Goal: Information Seeking & Learning: Learn about a topic

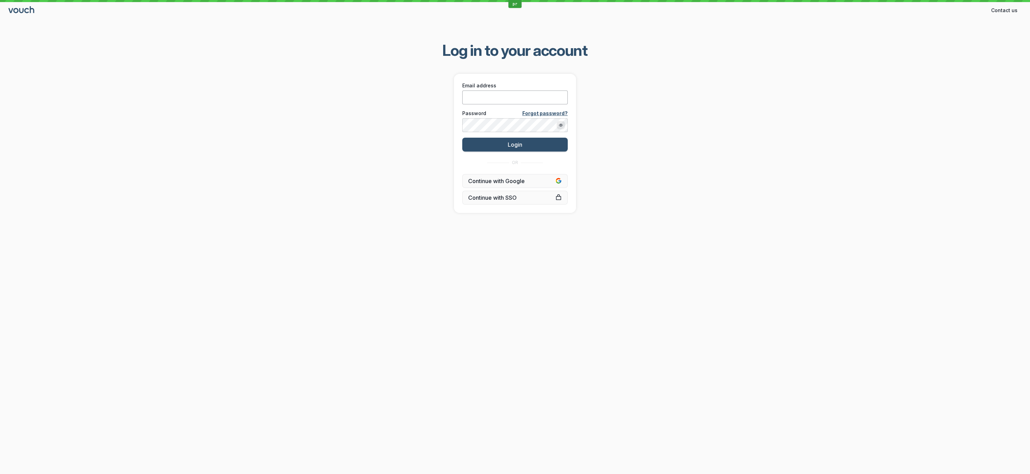
click at [481, 99] on input "Email address" at bounding box center [514, 98] width 105 height 14
paste input "[PERSON_NAME][EMAIL_ADDRESS][DOMAIN_NAME]"
type input "[PERSON_NAME][EMAIL_ADDRESS][DOMAIN_NAME]"
click at [388, 150] on div "Log in to your account Email address [PERSON_NAME][EMAIL_ADDRESS][DOMAIN_NAME] …" at bounding box center [515, 126] width 1030 height 195
click at [481, 143] on button "Login" at bounding box center [514, 145] width 105 height 14
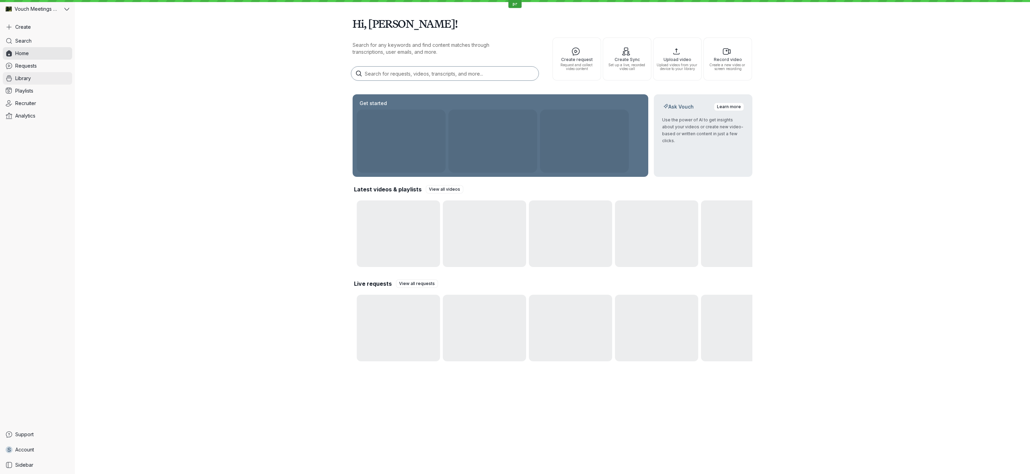
click at [22, 75] on span "Library" at bounding box center [23, 78] width 16 height 7
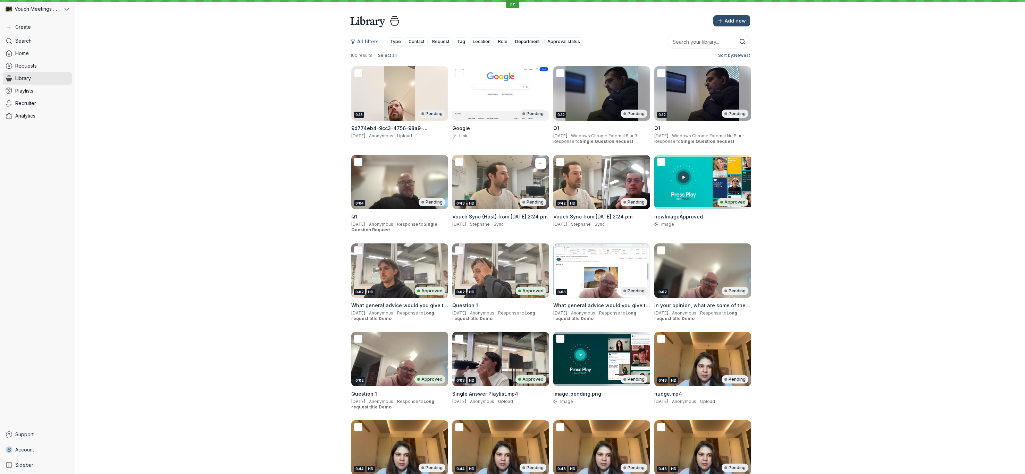
click at [472, 202] on div "HD" at bounding box center [471, 203] width 8 height 6
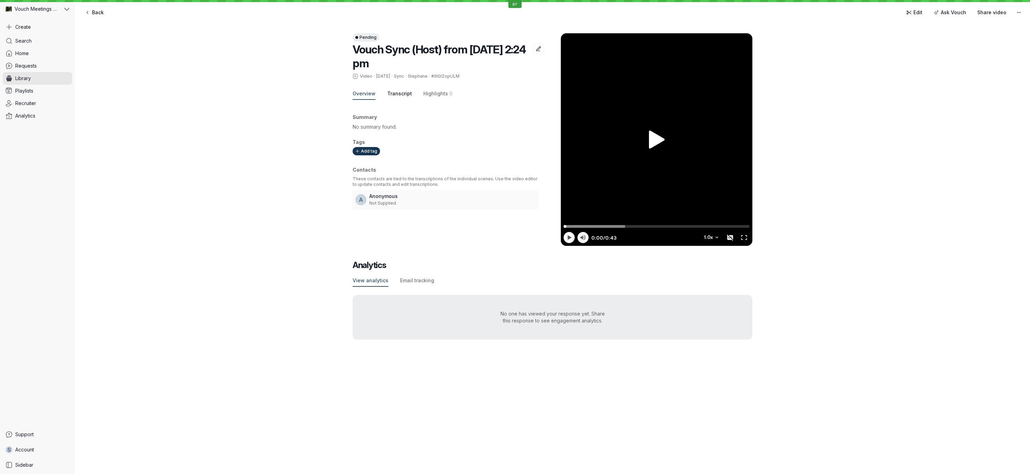
click at [388, 94] on span "Transcript" at bounding box center [399, 93] width 25 height 7
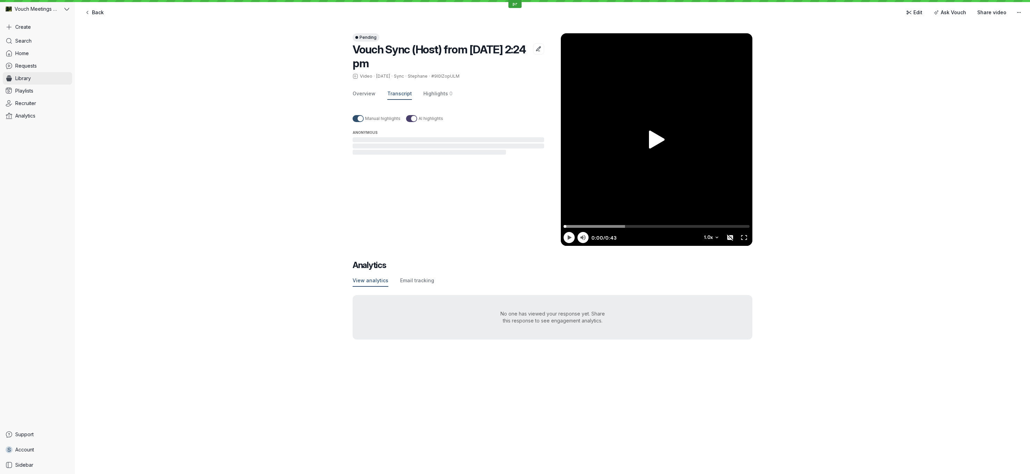
click at [39, 79] on link "Library" at bounding box center [37, 78] width 69 height 12
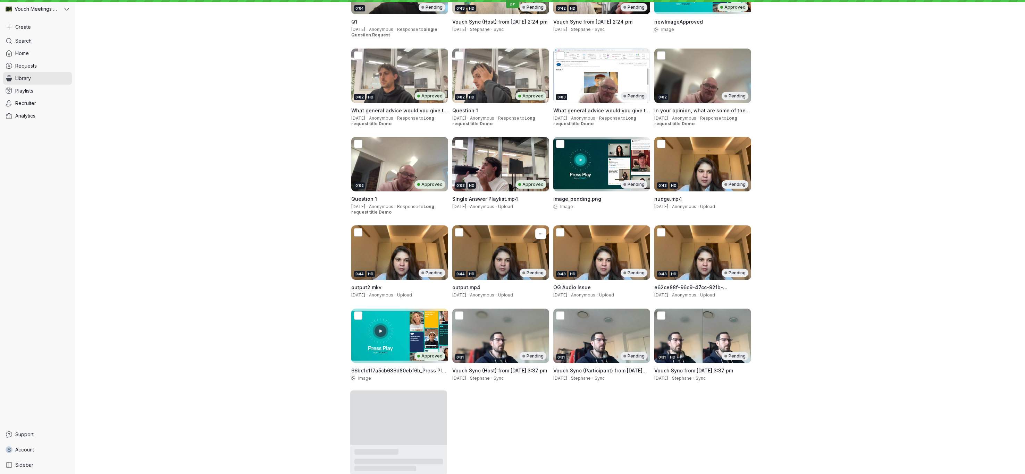
scroll to position [196, 0]
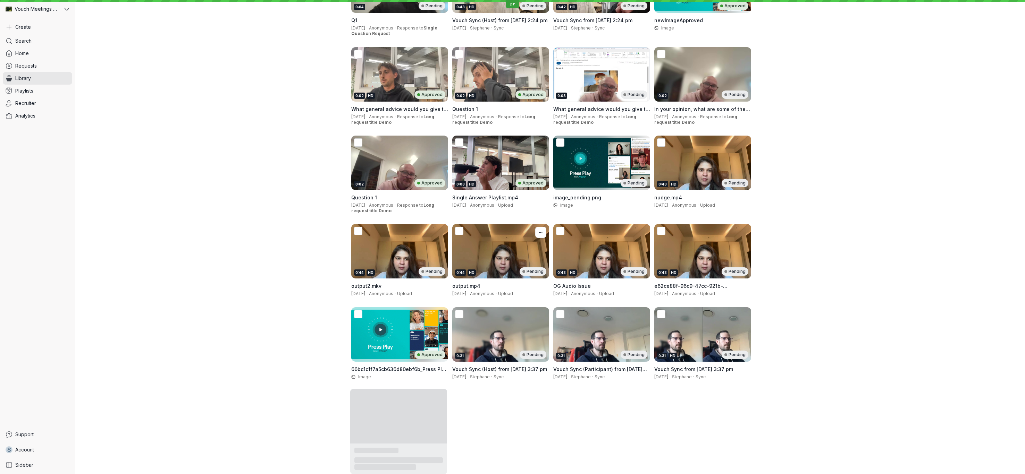
click at [488, 256] on div "0:44 HD Pending" at bounding box center [500, 251] width 97 height 54
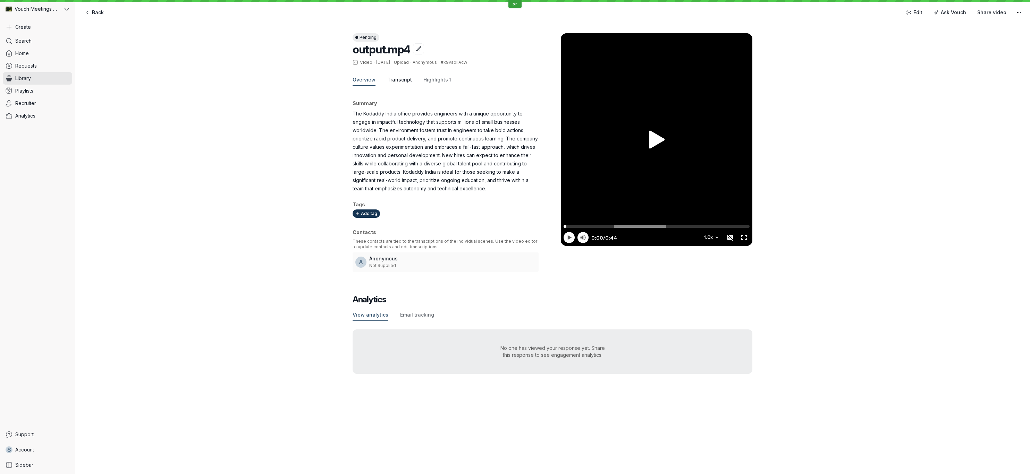
click at [388, 79] on span "Transcript" at bounding box center [399, 79] width 25 height 7
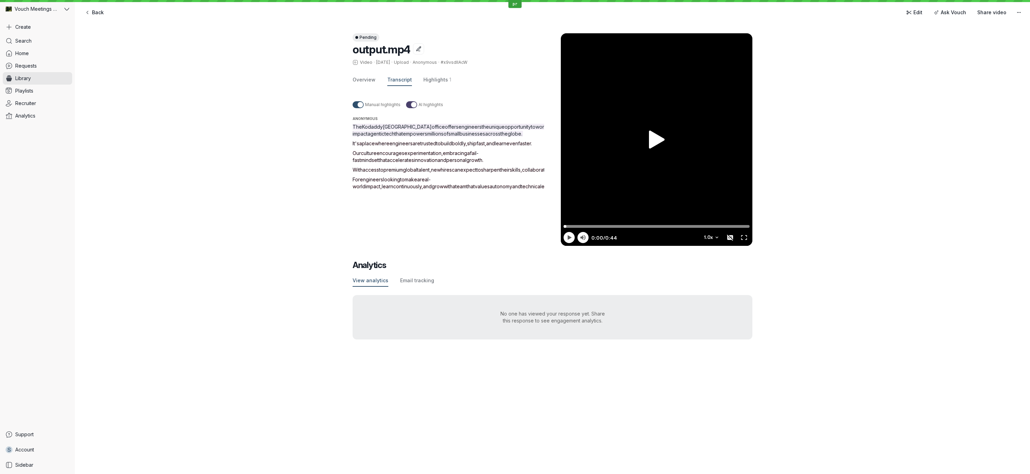
click at [374, 156] on span "culture" at bounding box center [369, 153] width 16 height 6
click at [367, 173] on span "access" at bounding box center [371, 170] width 16 height 6
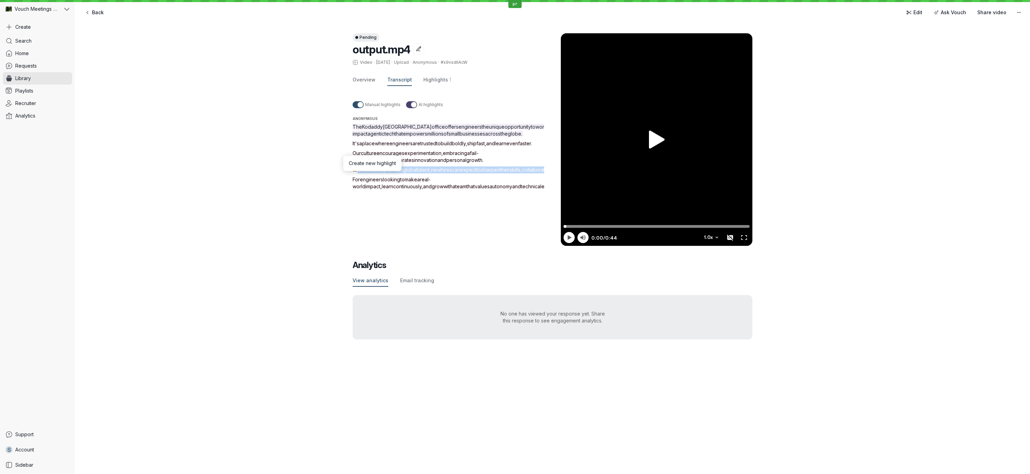
click at [367, 173] on span "access" at bounding box center [371, 170] width 16 height 6
click at [373, 183] on span "engineers" at bounding box center [371, 180] width 23 height 6
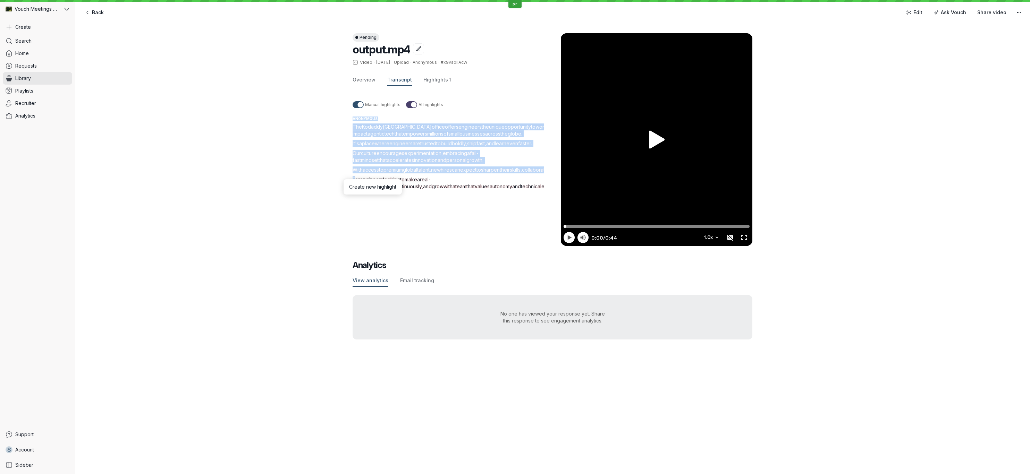
click at [373, 183] on span "engineers" at bounding box center [371, 180] width 23 height 6
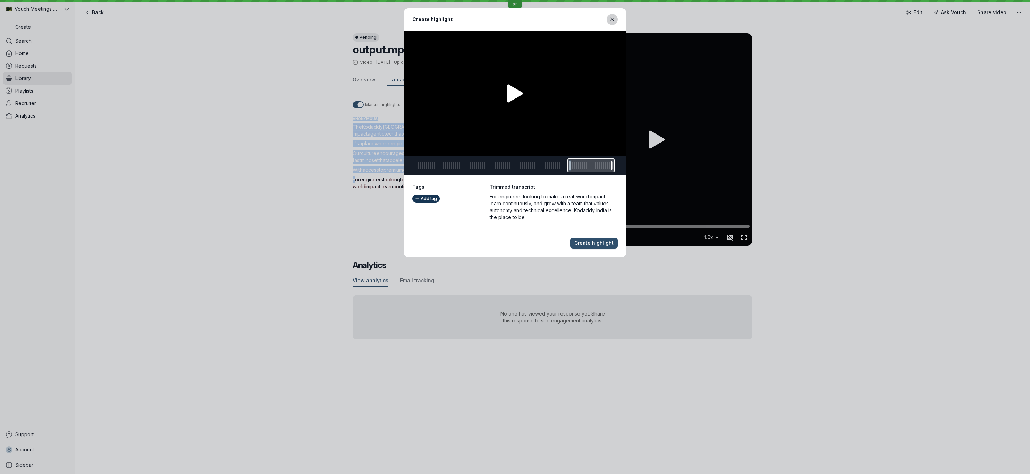
click at [616, 20] on button "Close modal" at bounding box center [611, 19] width 11 height 11
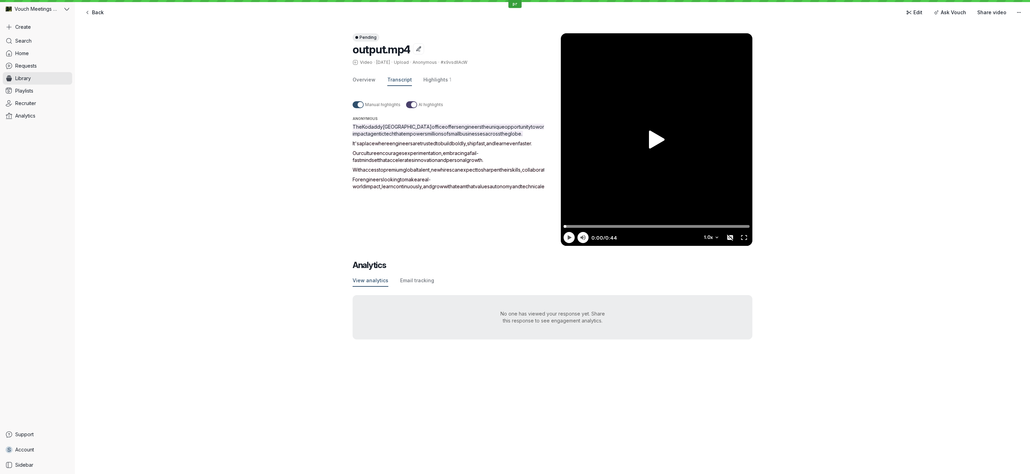
click at [945, 75] on div "Pending output.mp4 Video · [DATE] · Upload · Anonymous · #x9vsdIlAcW Overview T…" at bounding box center [552, 186] width 955 height 334
click at [197, 112] on div "Pending output.mp4 Video · [DATE] · Upload · Anonymous · #x9vsdIlAcW Overview T…" at bounding box center [552, 186] width 955 height 334
click at [224, 151] on div "Pending output.mp4 Video · [DATE] · Upload · Anonymous · #x9vsdIlAcW Overview T…" at bounding box center [552, 186] width 955 height 334
